Goal: Navigation & Orientation: Find specific page/section

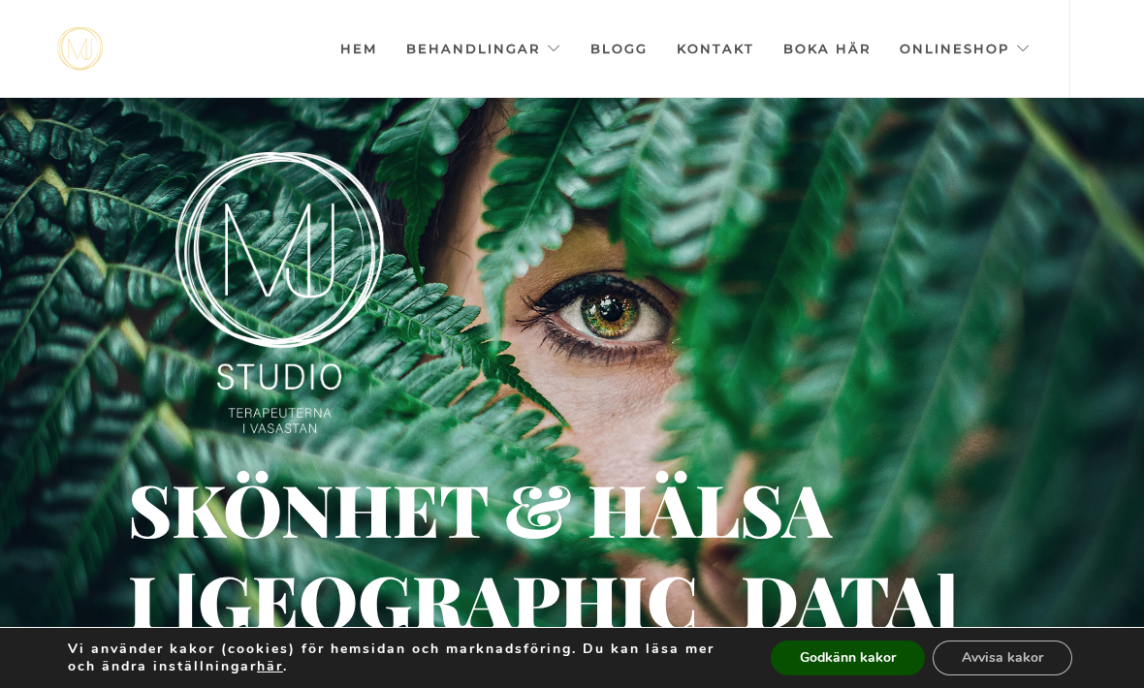
click at [612, 47] on link "Blogg" at bounding box center [618, 48] width 57 height 97
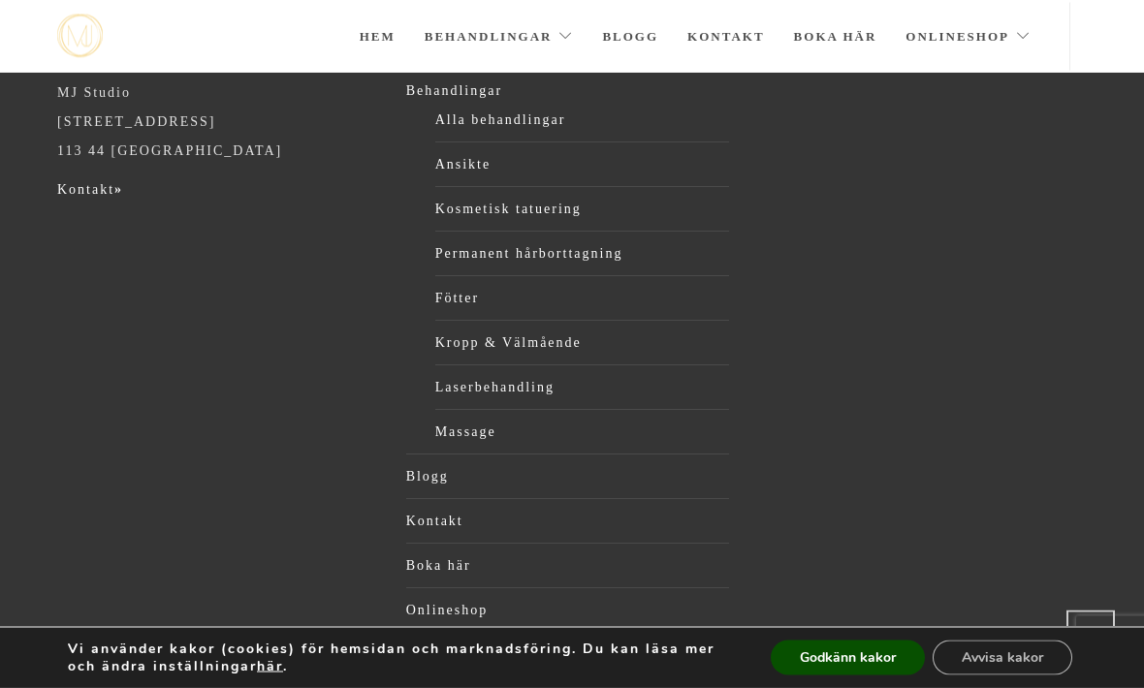
scroll to position [7621, 0]
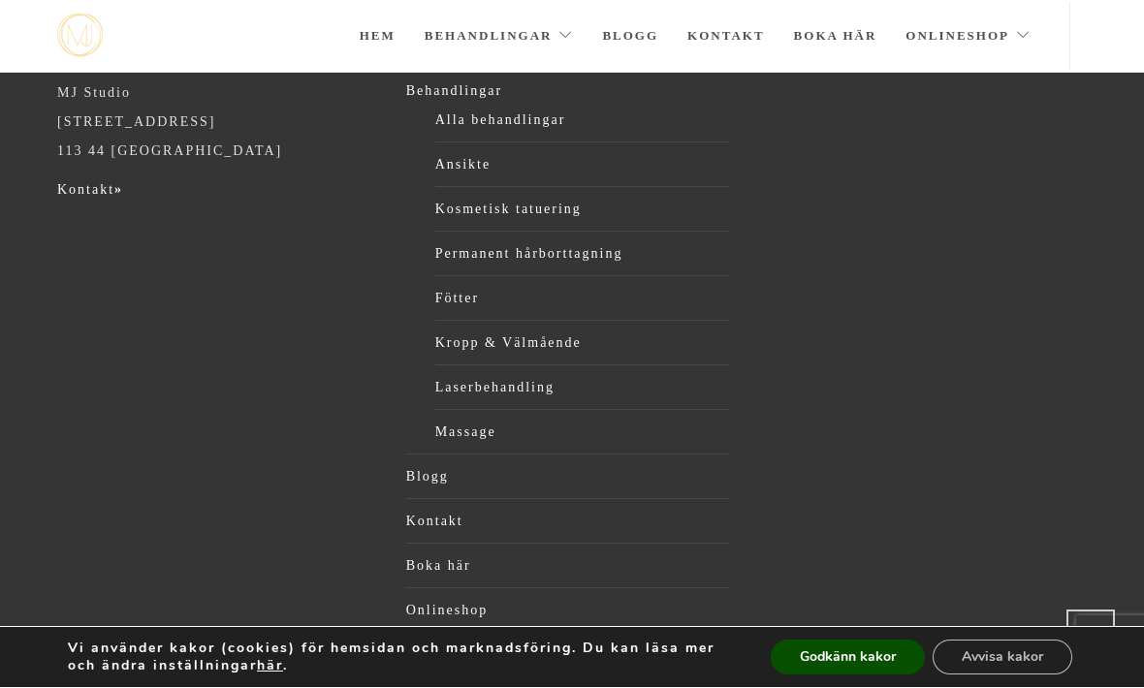
click at [982, 676] on button "Avvisa kakor" at bounding box center [1002, 658] width 140 height 35
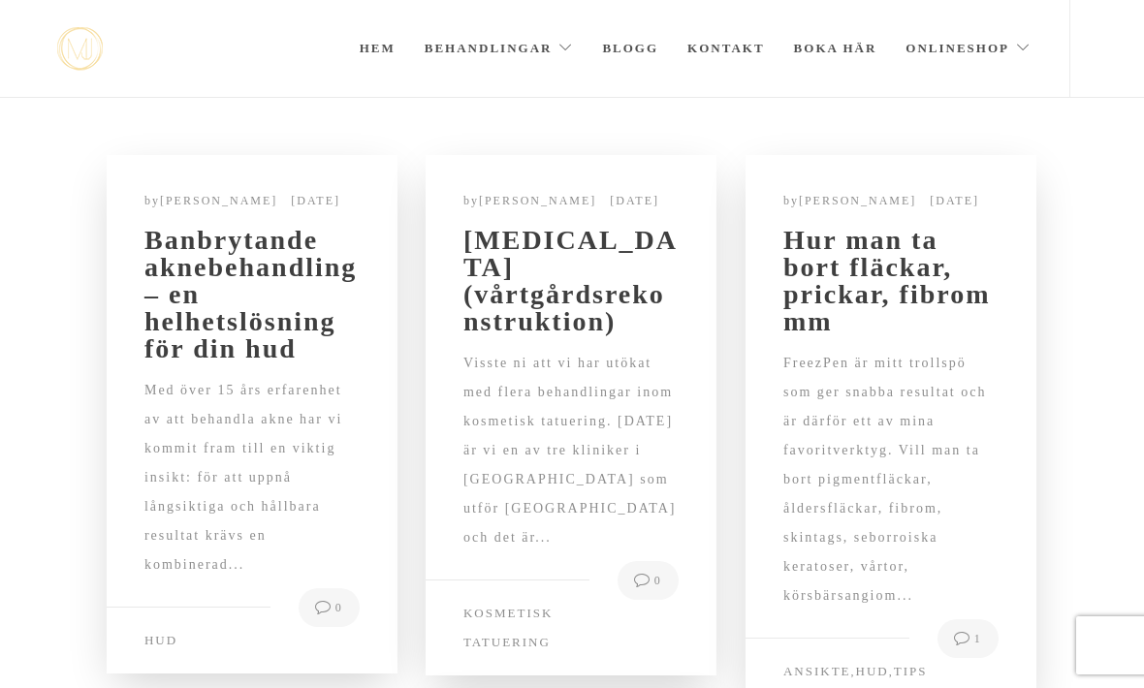
scroll to position [-2, 0]
click at [974, 54] on link "Onlineshop" at bounding box center [967, 48] width 125 height 97
